Goal: Information Seeking & Learning: Learn about a topic

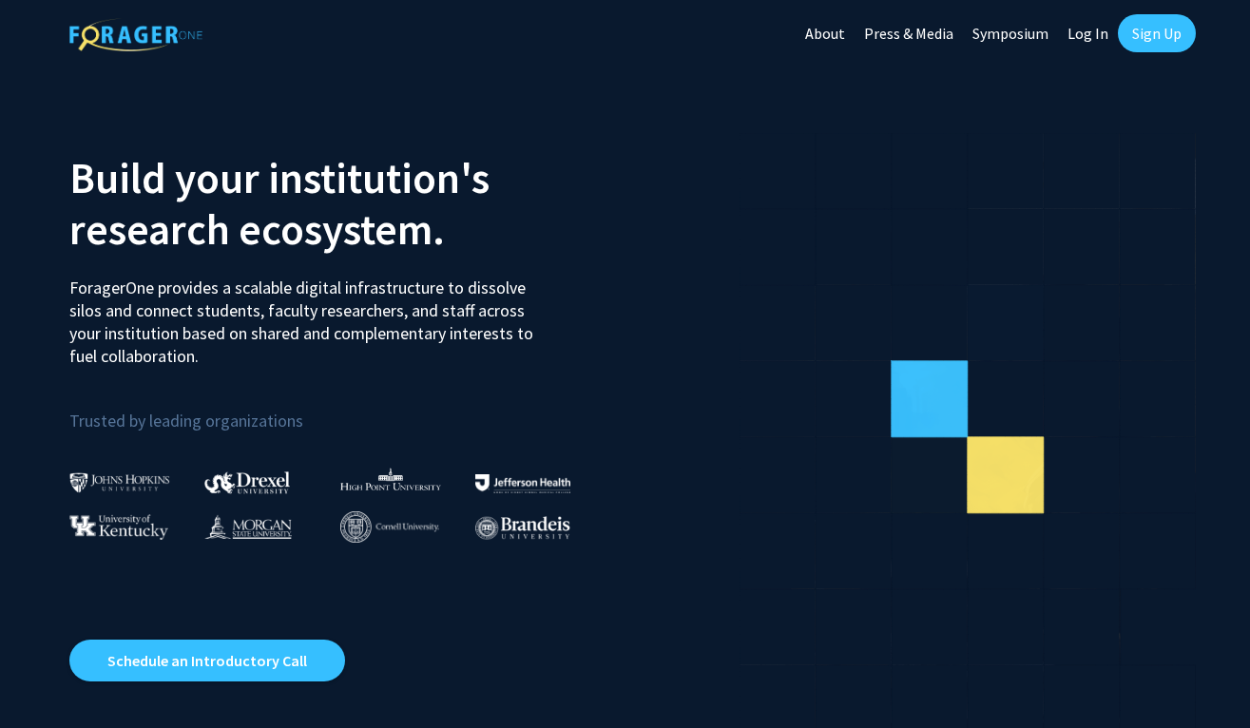
click at [129, 490] on img at bounding box center [119, 483] width 101 height 20
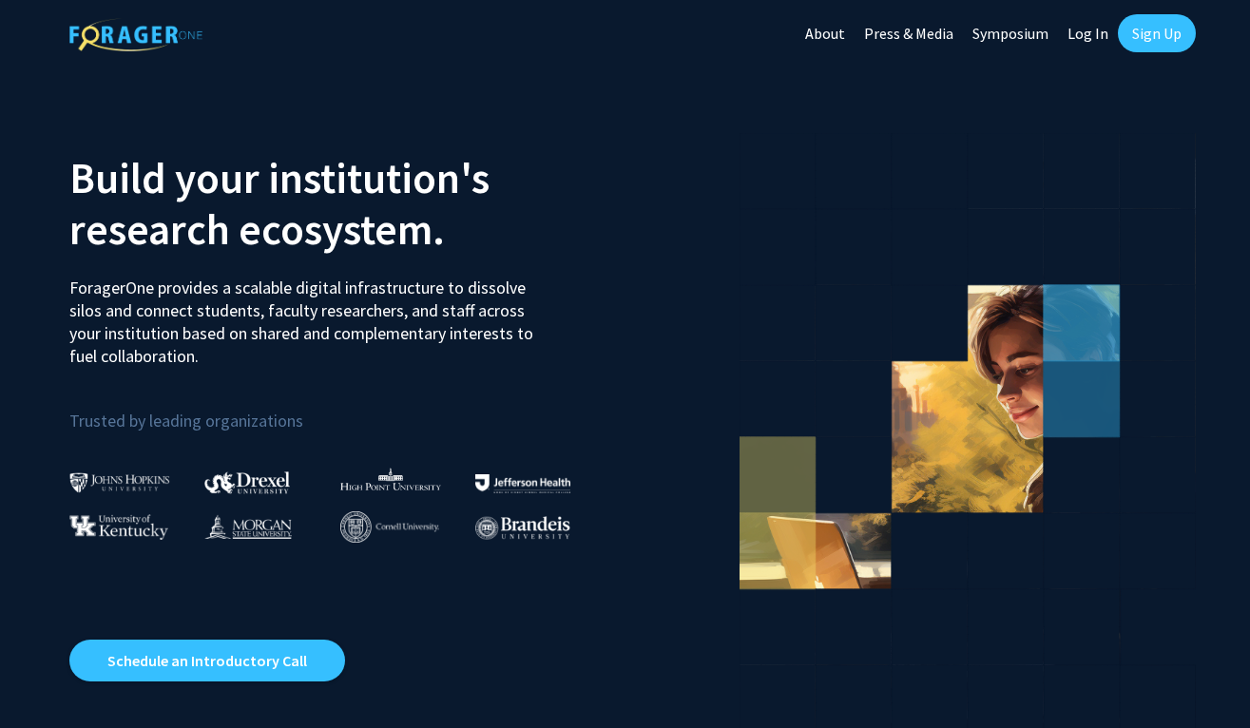
click at [126, 475] on img at bounding box center [119, 483] width 101 height 20
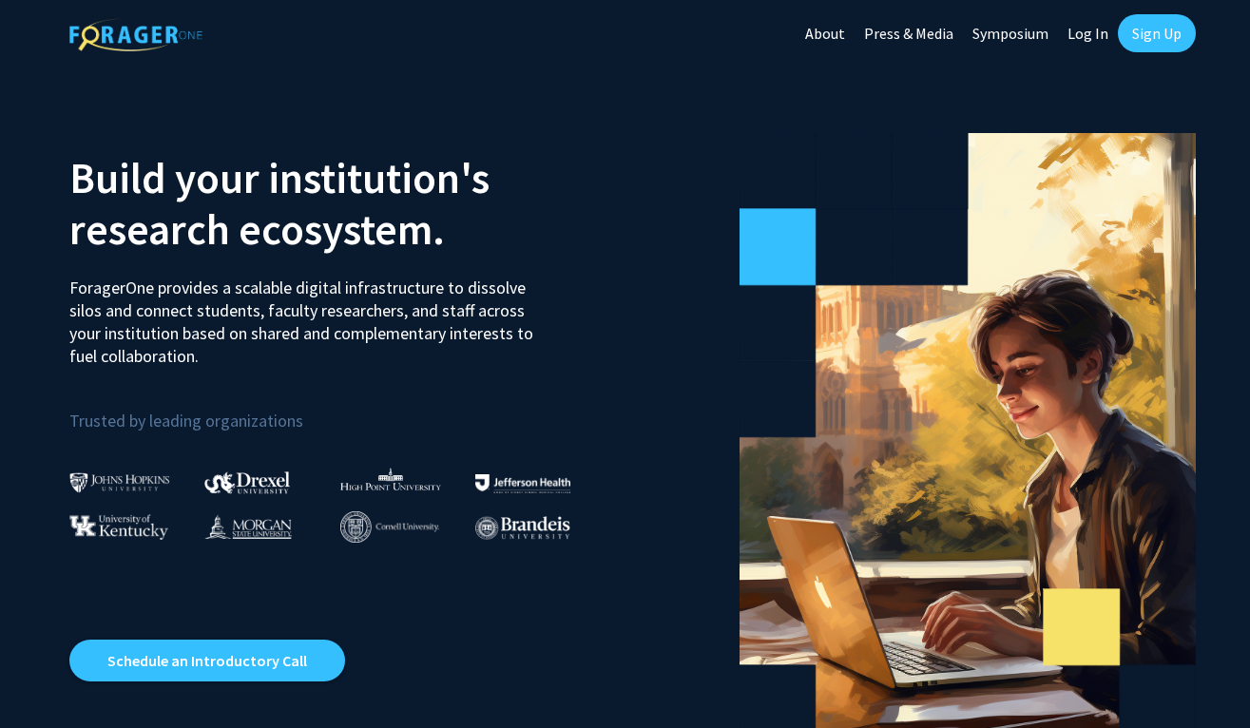
click at [1097, 37] on link "Log In" at bounding box center [1088, 33] width 60 height 67
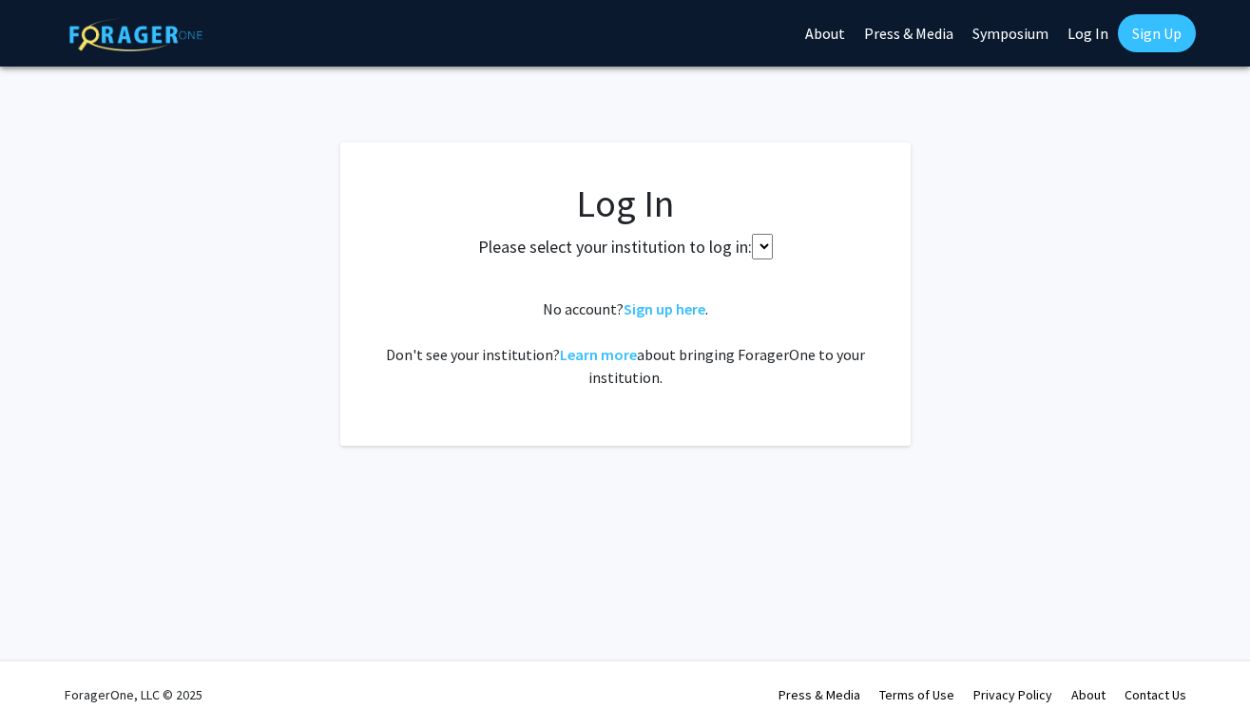
select select
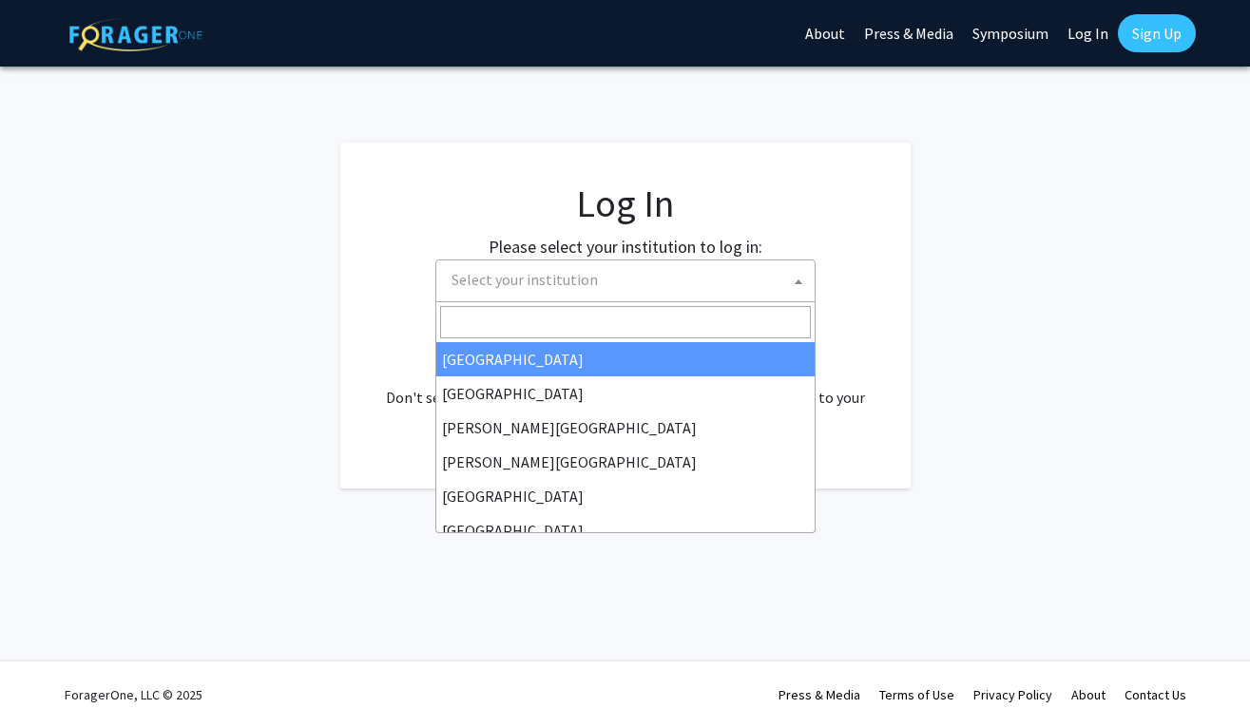
click at [635, 268] on span "Select your institution" at bounding box center [629, 280] width 371 height 39
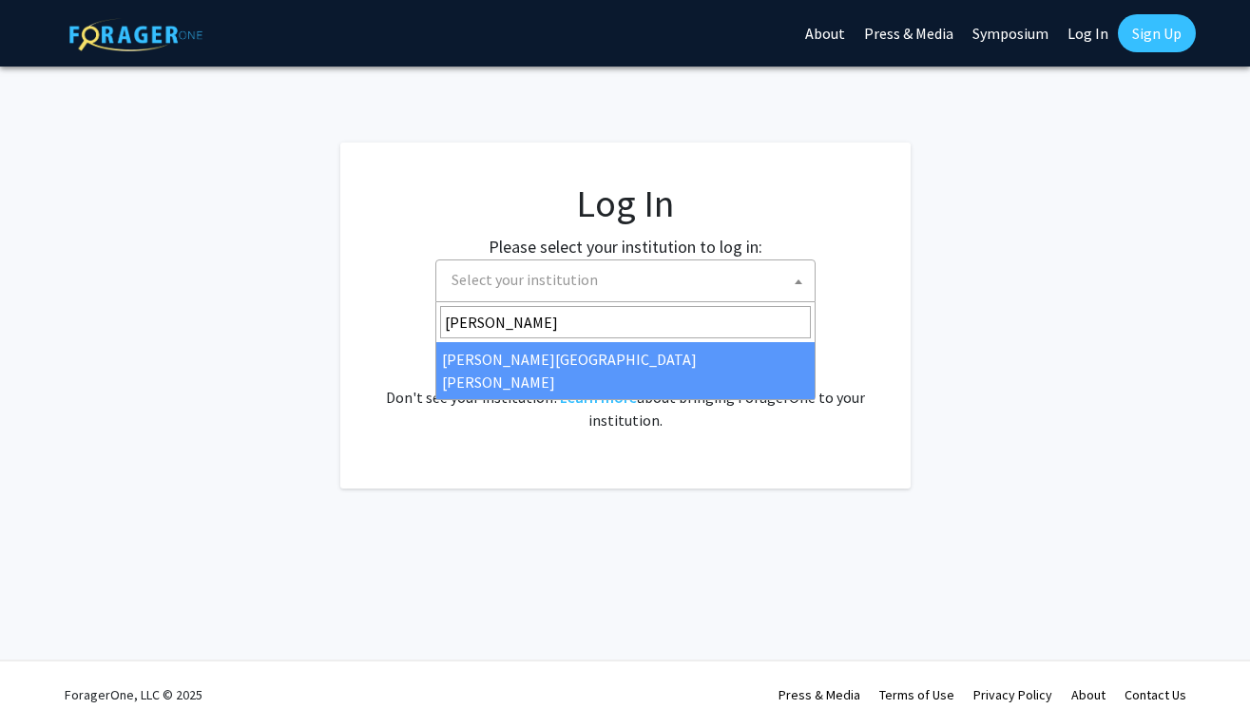
type input "[PERSON_NAME]"
select select "1"
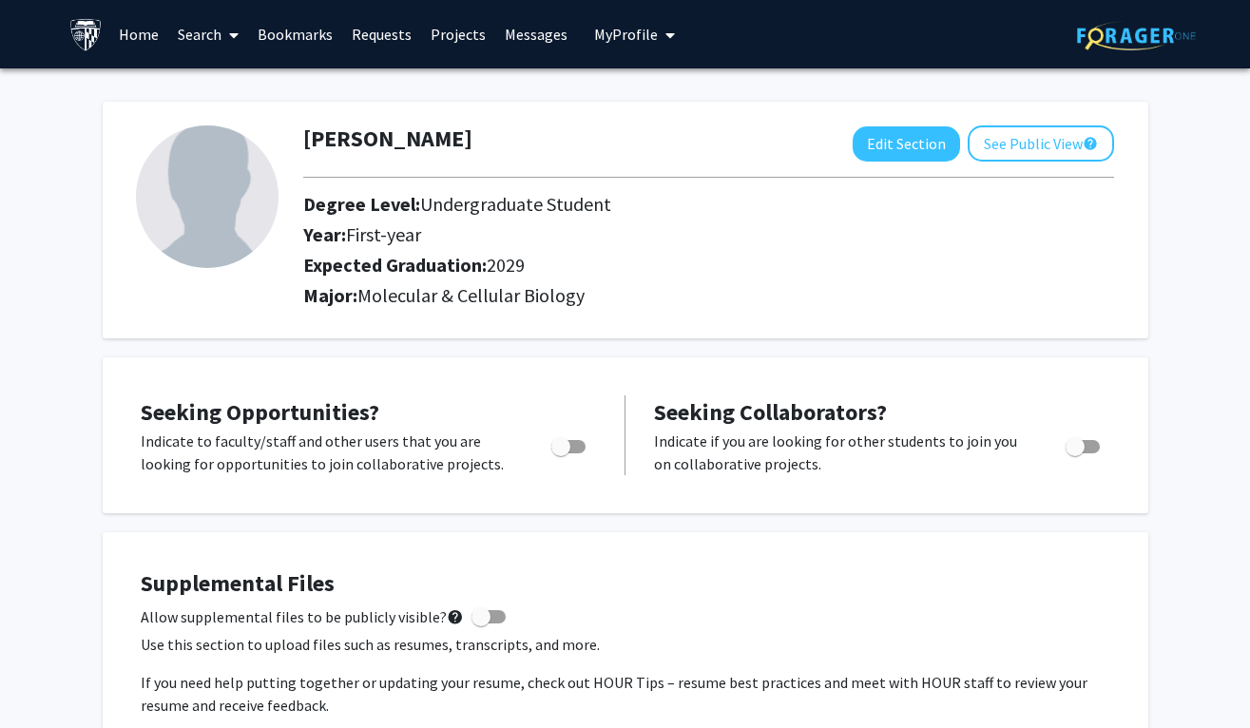
click at [205, 42] on link "Search" at bounding box center [208, 34] width 80 height 67
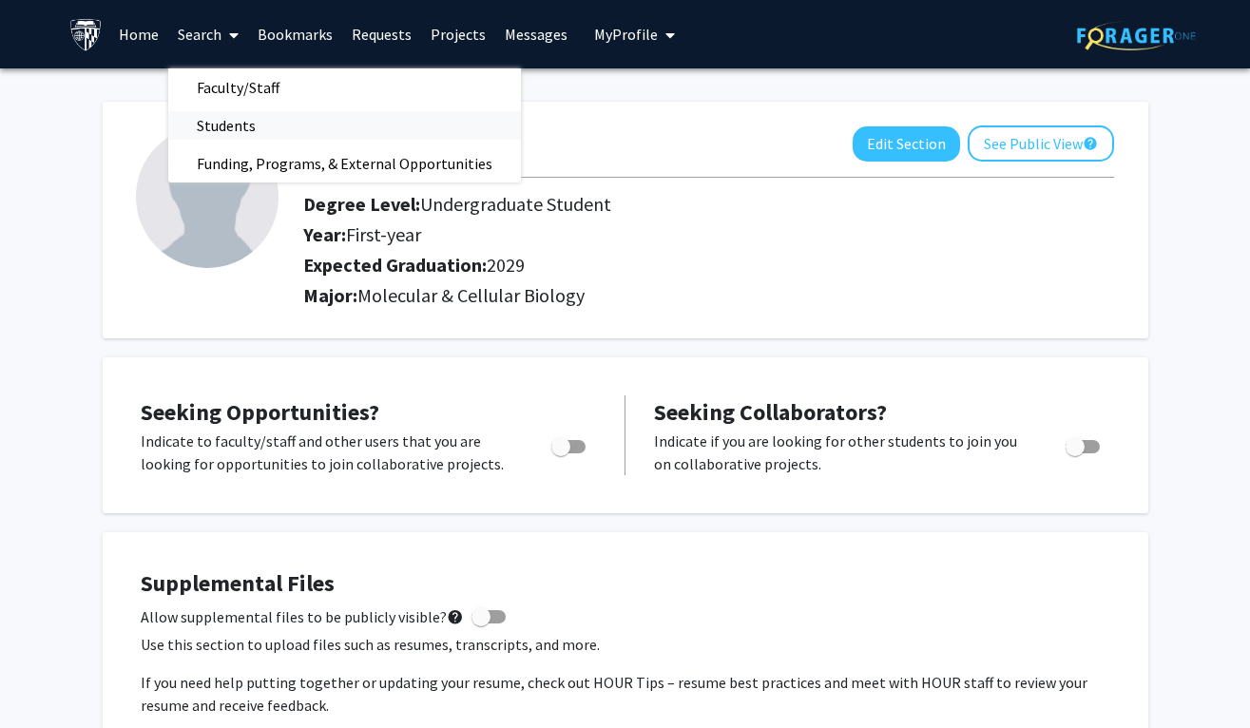
click at [247, 136] on span "Students" at bounding box center [226, 126] width 116 height 38
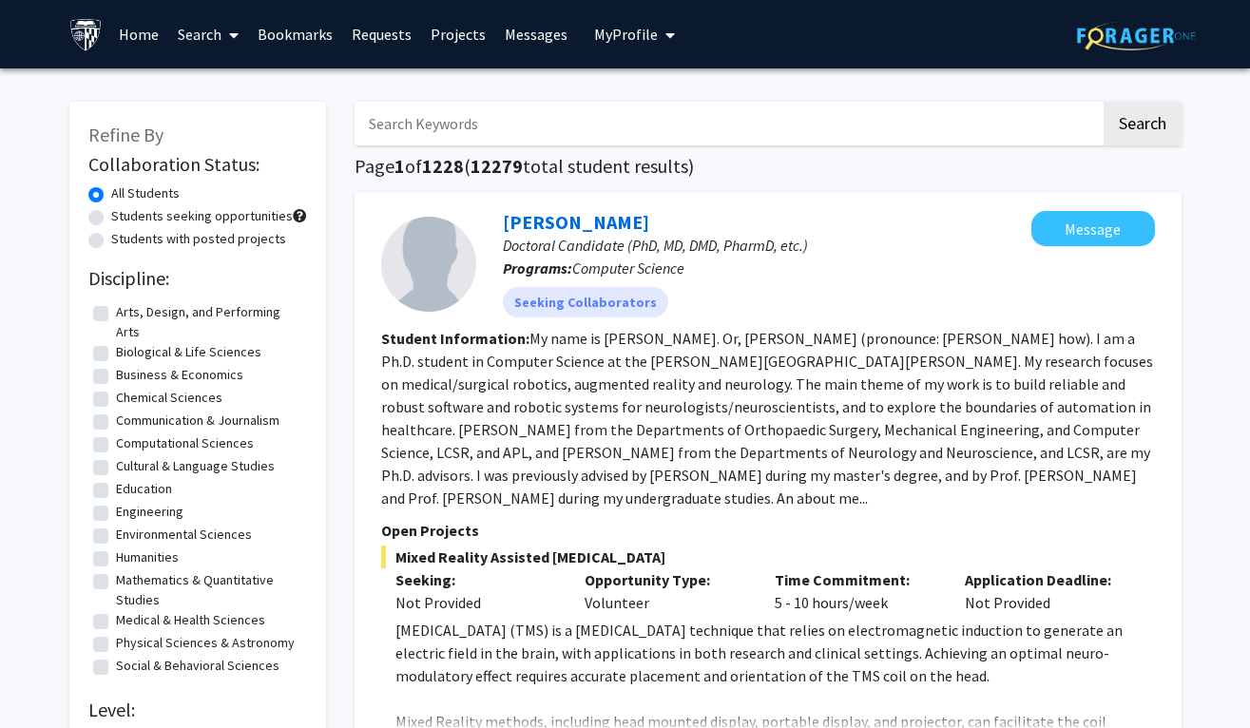
click at [425, 134] on input "Search Keywords" at bounding box center [728, 124] width 746 height 44
click at [1141, 126] on button "Search" at bounding box center [1143, 124] width 78 height 44
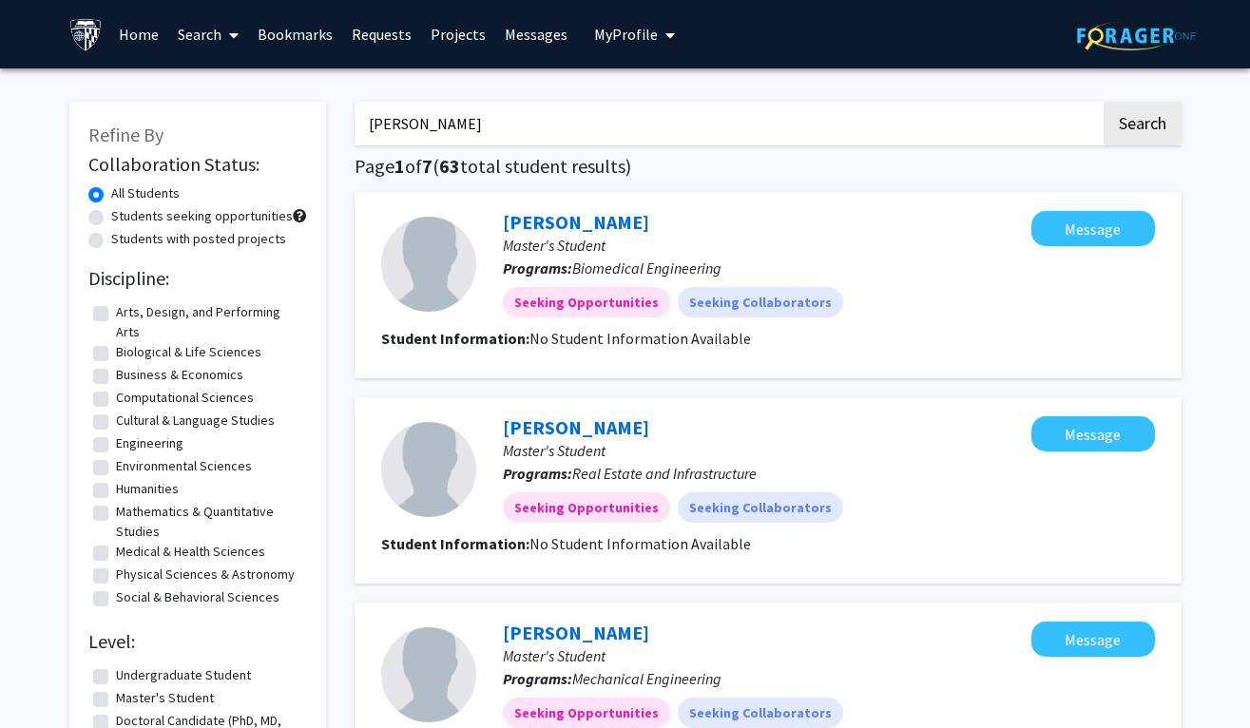
type input "David Myung"
click at [1141, 126] on button "Search" at bounding box center [1143, 124] width 78 height 44
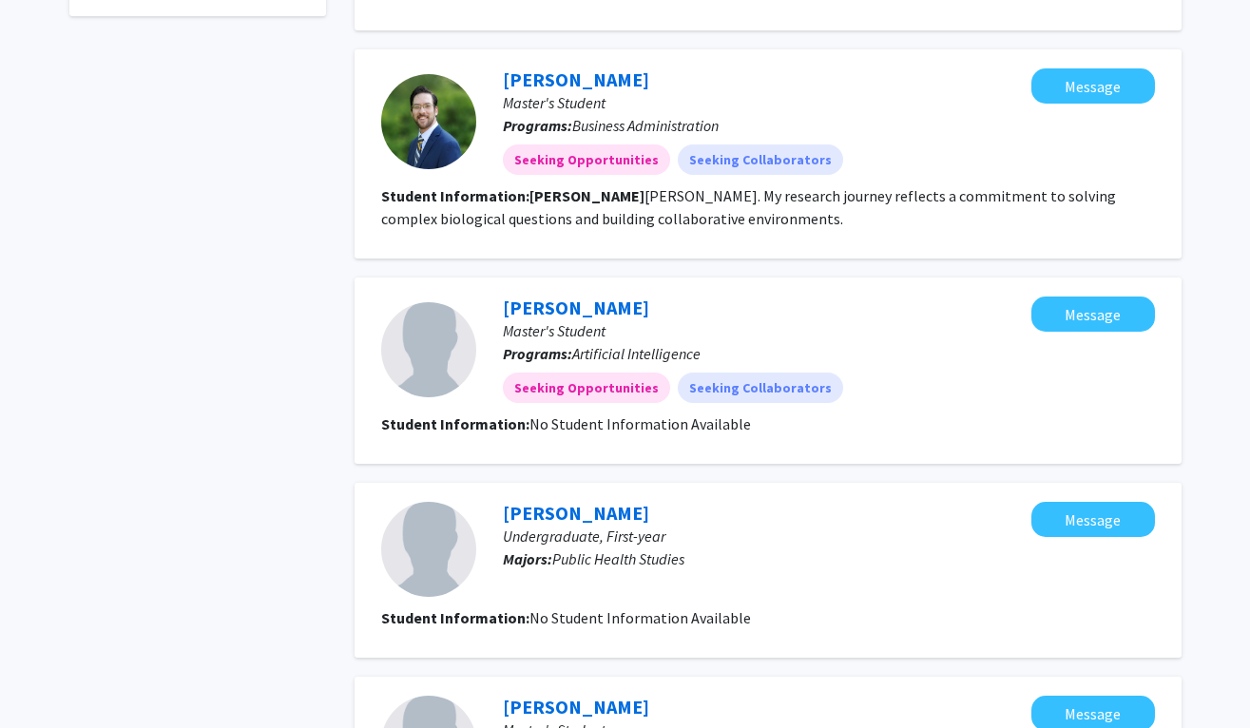
scroll to position [762, 0]
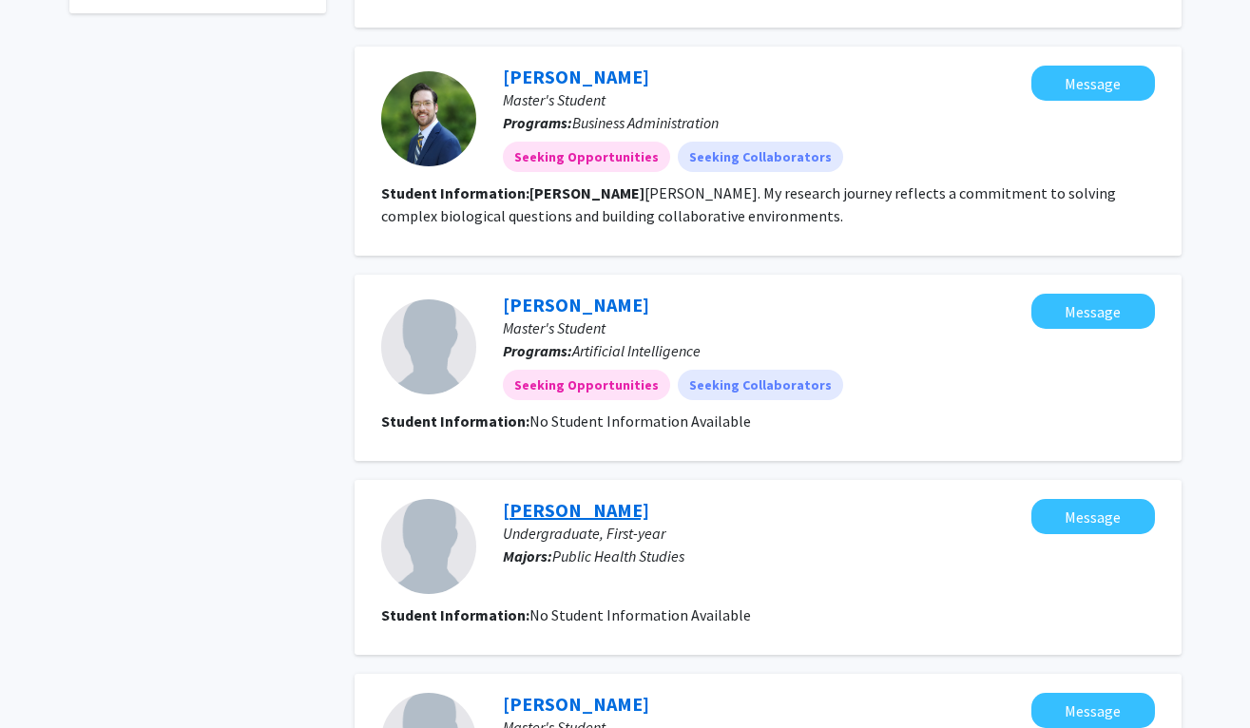
click at [570, 505] on link "David Myung" at bounding box center [576, 510] width 146 height 24
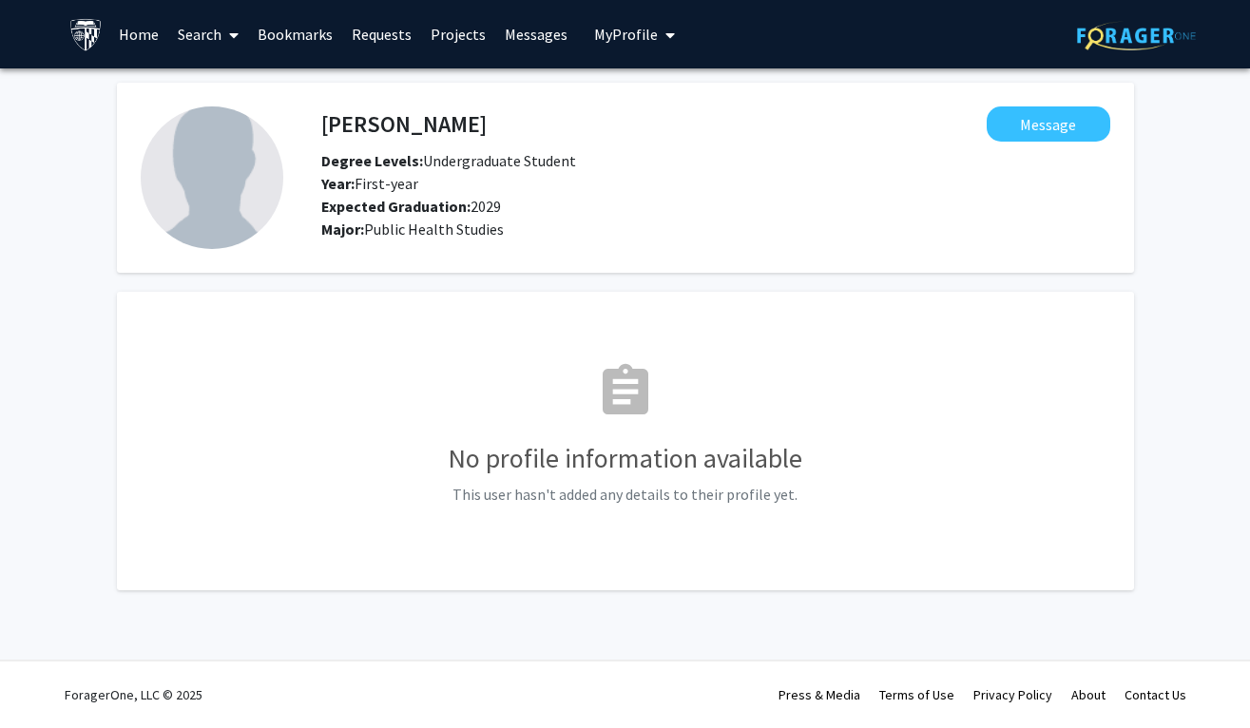
click at [1092, 49] on img at bounding box center [1136, 35] width 119 height 29
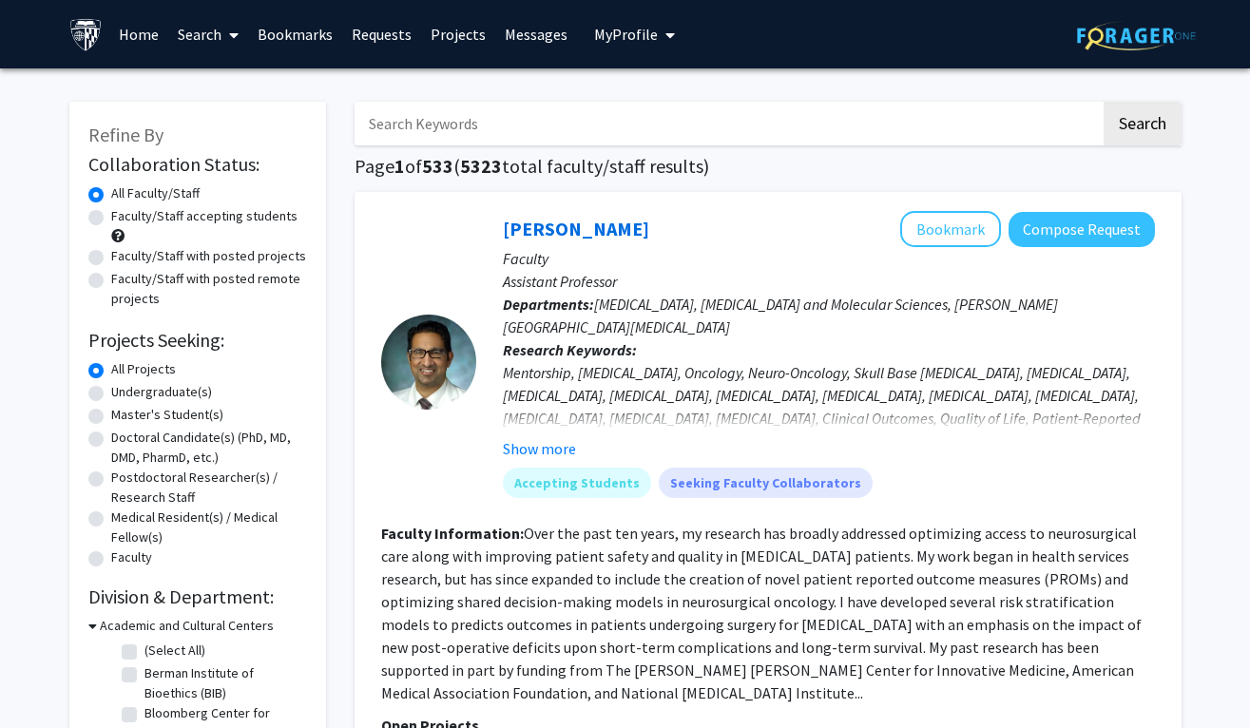
click at [111, 216] on label "Faculty/Staff accepting students" at bounding box center [204, 216] width 186 height 20
click at [111, 216] on input "Faculty/Staff accepting students" at bounding box center [117, 212] width 12 height 12
radio input "true"
click at [163, 394] on label "Undergraduate(s)" at bounding box center [161, 392] width 101 height 20
click at [124, 394] on input "Undergraduate(s)" at bounding box center [117, 388] width 12 height 12
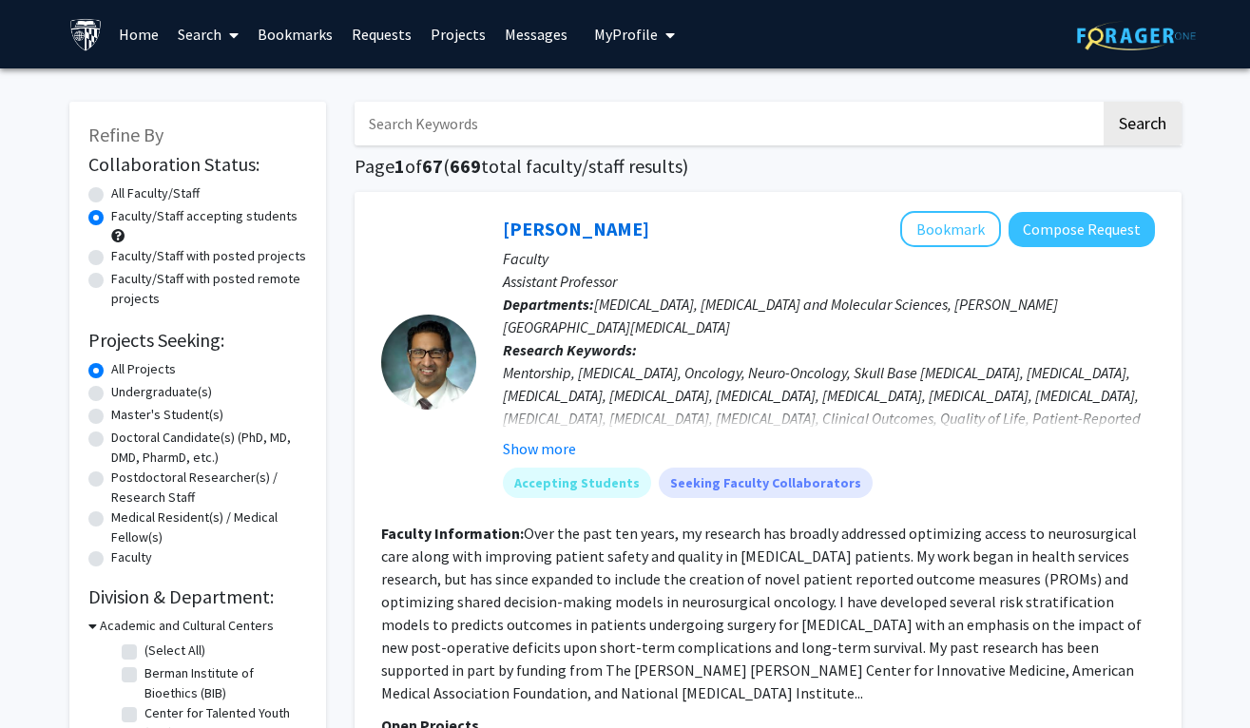
radio input "true"
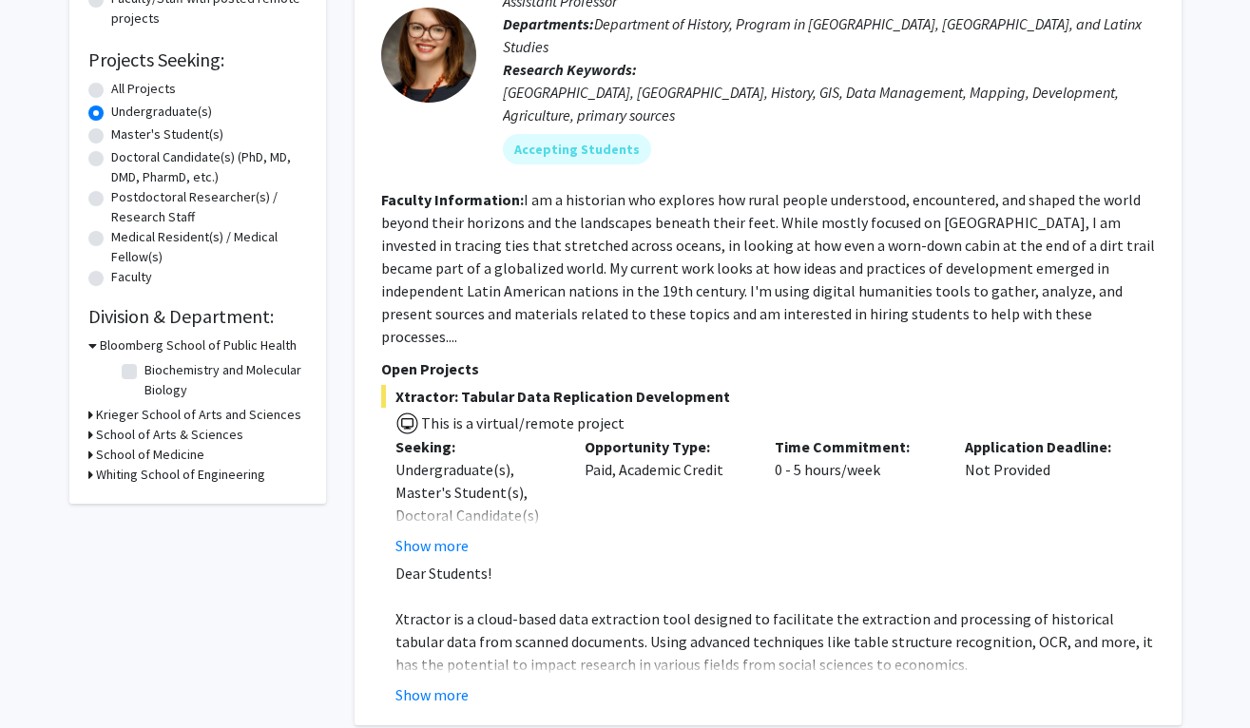
scroll to position [281, 0]
